Goal: Information Seeking & Learning: Learn about a topic

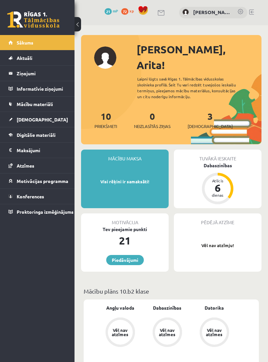
click at [49, 121] on link "[DEMOGRAPHIC_DATA]" at bounding box center [38, 119] width 58 height 15
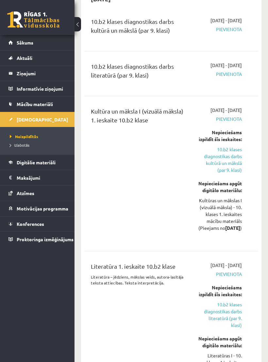
scroll to position [567, 0]
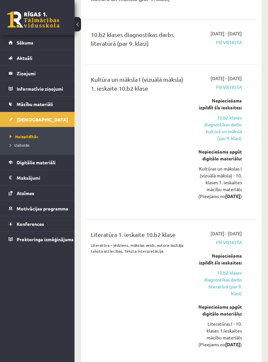
click at [229, 142] on link "10.b2 klases diagnostikas darbs kultūrā un mākslā (par 9. klasi)" at bounding box center [220, 127] width 44 height 27
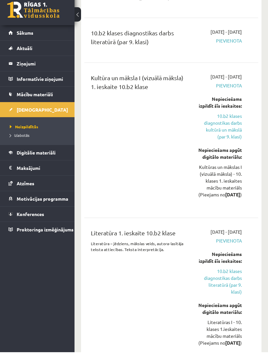
scroll to position [569, 0]
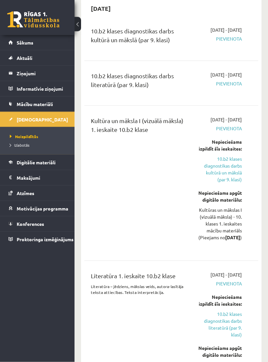
click at [227, 183] on link "10.b2 klases diagnostikas darbs kultūrā un mākslā (par 9. klasi)" at bounding box center [220, 169] width 44 height 27
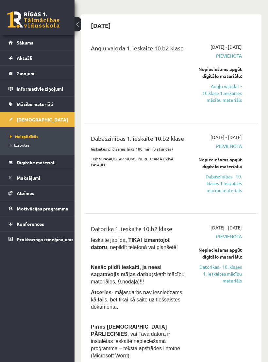
scroll to position [50, 0]
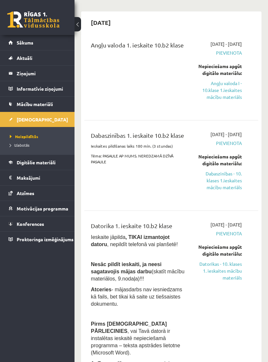
click at [228, 191] on link "Dabaszinības - 10. klases 1.ieskaites mācību materiāls" at bounding box center [220, 180] width 44 height 21
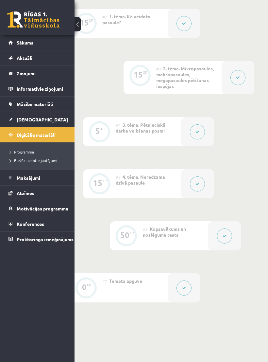
scroll to position [289, 30]
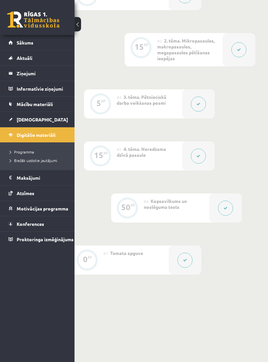
click at [186, 261] on button at bounding box center [185, 259] width 15 height 15
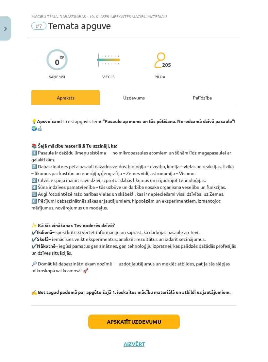
scroll to position [5, 0]
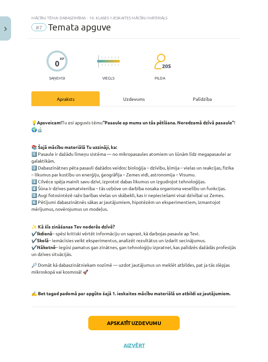
click at [163, 322] on button "Apskatīt uzdevumu" at bounding box center [134, 322] width 92 height 14
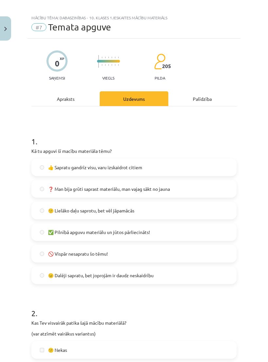
click at [6, 30] on img "Close" at bounding box center [5, 29] width 3 height 4
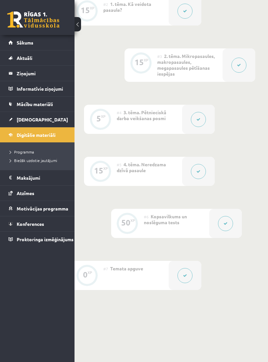
scroll to position [266, 30]
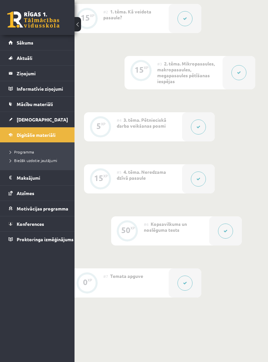
click at [225, 229] on icon at bounding box center [226, 231] width 4 height 4
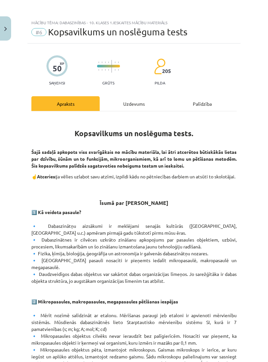
scroll to position [0, 0]
click at [6, 28] on img "Close" at bounding box center [5, 29] width 3 height 4
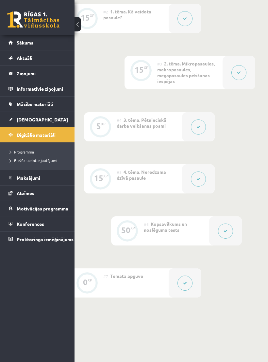
click at [204, 179] on button at bounding box center [198, 178] width 15 height 15
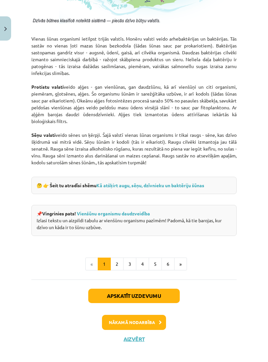
scroll to position [584, 0]
click at [119, 270] on button "2" at bounding box center [117, 264] width 13 height 13
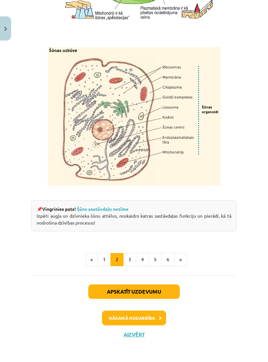
click at [130, 266] on button "3" at bounding box center [129, 259] width 13 height 13
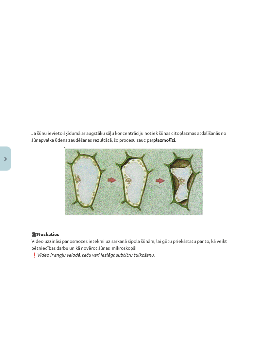
scroll to position [0, 30]
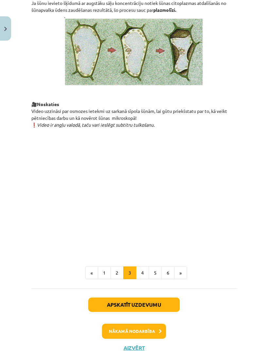
click at [145, 270] on button "4" at bounding box center [142, 272] width 13 height 13
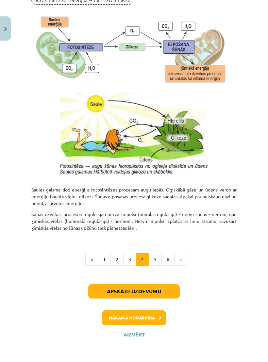
scroll to position [601, 0]
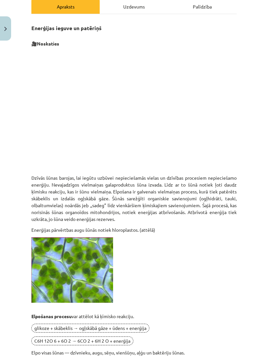
click at [4, 26] on button "Close" at bounding box center [5, 28] width 11 height 24
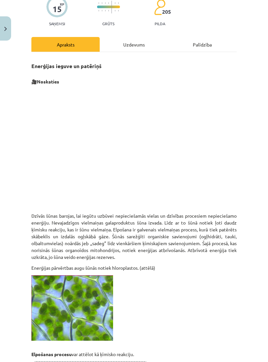
scroll to position [0, 0]
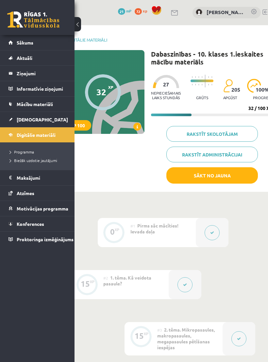
click at [36, 48] on link "Sākums" at bounding box center [38, 42] width 58 height 15
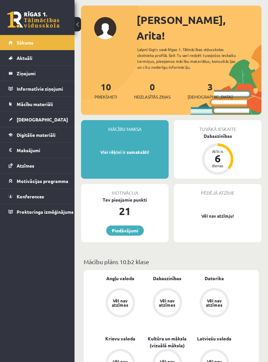
scroll to position [29, 0]
